Goal: Check status: Check status

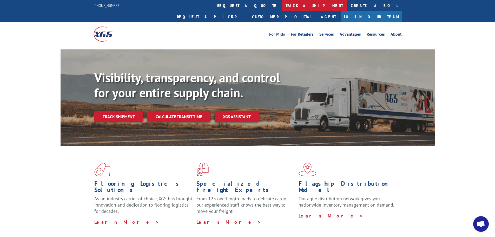
click at [282, 7] on link "track a shipment" at bounding box center [314, 5] width 65 height 11
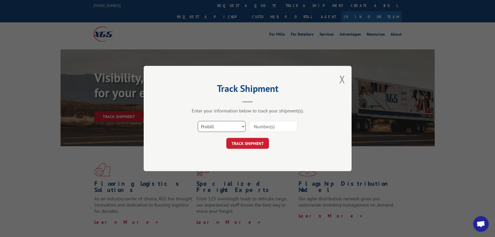
click at [233, 124] on select "Select category... Probill BOL PO" at bounding box center [222, 126] width 48 height 11
select select "bol"
click at [198, 121] on select "Select category... Probill BOL PO" at bounding box center [222, 126] width 48 height 11
click at [259, 128] on input at bounding box center [273, 126] width 48 height 11
type input "2846738"
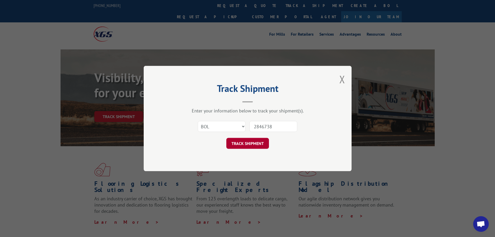
click at [247, 142] on button "TRACK SHIPMENT" at bounding box center [247, 143] width 43 height 11
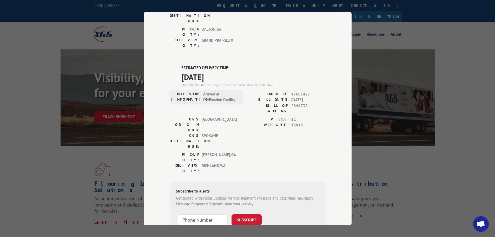
scroll to position [2, 0]
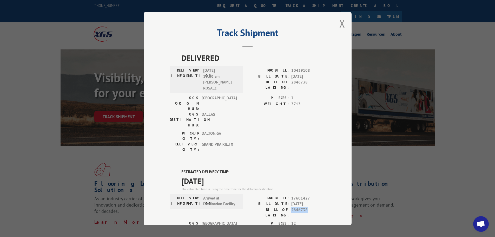
drag, startPoint x: 304, startPoint y: 179, endPoint x: 289, endPoint y: 179, distance: 14.3
click at [291, 207] on span "2846738" at bounding box center [308, 212] width 34 height 11
copy span "2846738"
click at [340, 24] on button "Close modal" at bounding box center [342, 24] width 6 height 14
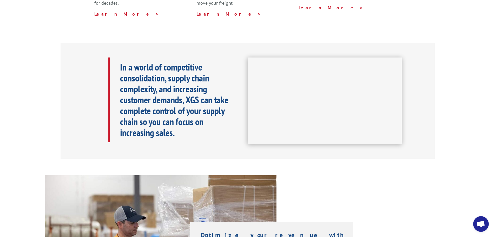
scroll to position [26, 0]
